Goal: Check status: Check status

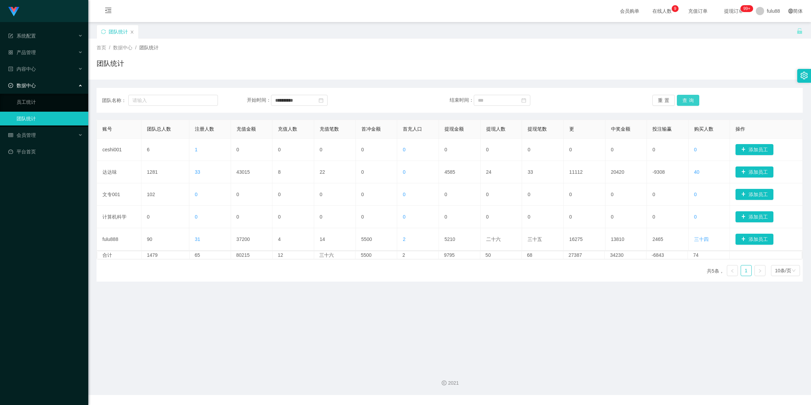
click at [681, 98] on button "查询" at bounding box center [688, 100] width 22 height 11
click at [679, 98] on button "查询" at bounding box center [688, 100] width 22 height 11
click at [720, 363] on div "2021" at bounding box center [449, 379] width 723 height 32
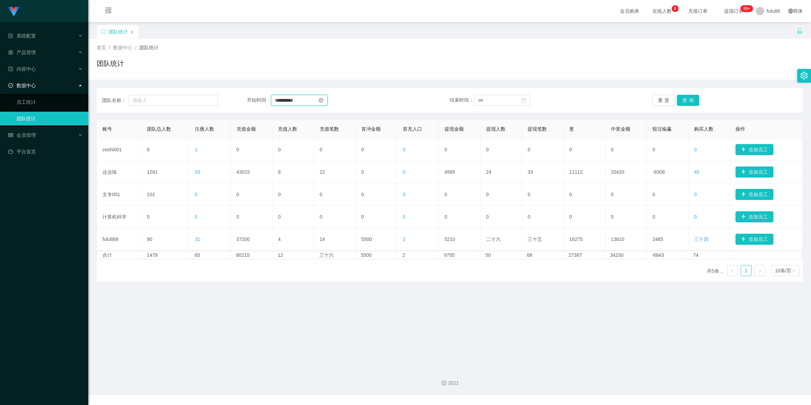
click at [292, 101] on input "**********" at bounding box center [299, 100] width 57 height 11
click at [344, 166] on font "23" at bounding box center [344, 169] width 6 height 6
click at [687, 101] on button "查询" at bounding box center [688, 100] width 22 height 11
click at [687, 97] on button "查询" at bounding box center [688, 100] width 22 height 11
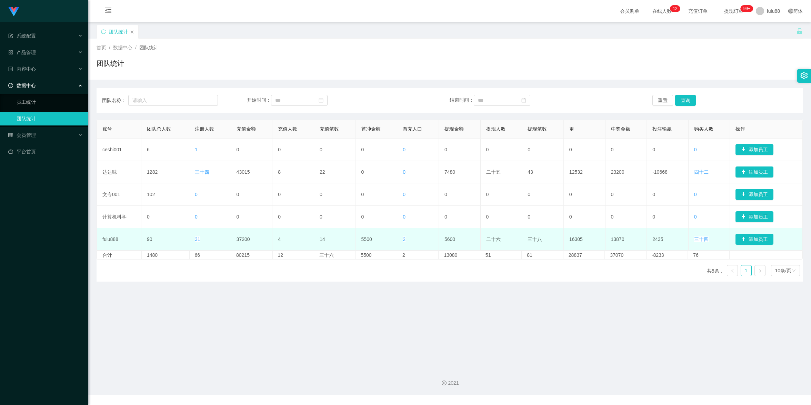
click at [236, 243] on td "37200" at bounding box center [252, 239] width 42 height 22
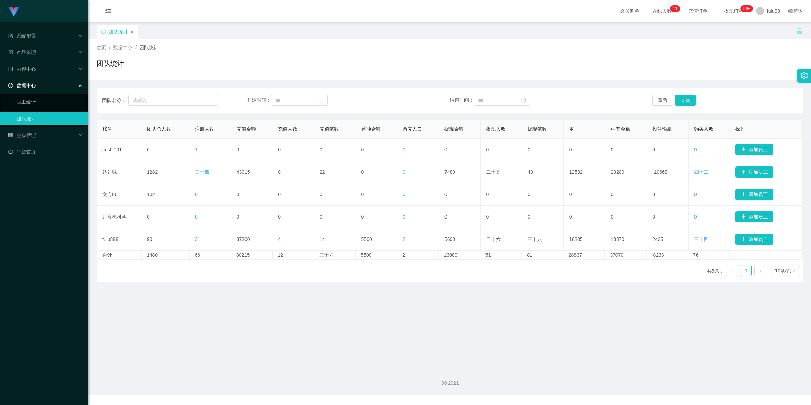
click at [142, 50] on font "团队统计" at bounding box center [148, 48] width 19 height 6
click at [132, 33] on icon "图标： 关闭" at bounding box center [132, 32] width 4 height 4
click at [63, 120] on link "团队统计" at bounding box center [50, 119] width 66 height 14
click at [62, 288] on div "Shopee工作台代理端 系统配置 产品管理 内容中心 数据中心 员工统计 团队统计 会员管理 平台首页" at bounding box center [44, 202] width 88 height 405
